Goal: Navigation & Orientation: Find specific page/section

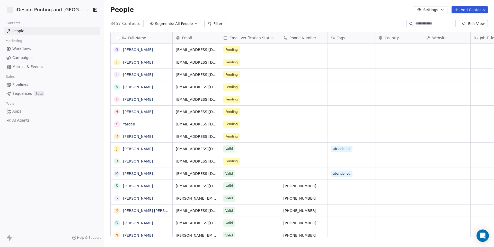
scroll to position [214, 404]
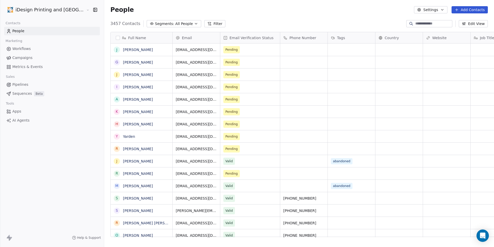
scroll to position [214, 404]
